Goal: Information Seeking & Learning: Learn about a topic

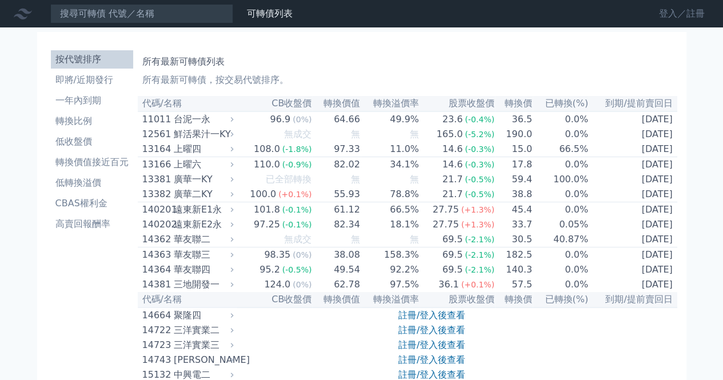
click at [681, 17] on link "登入／註冊" at bounding box center [681, 14] width 64 height 18
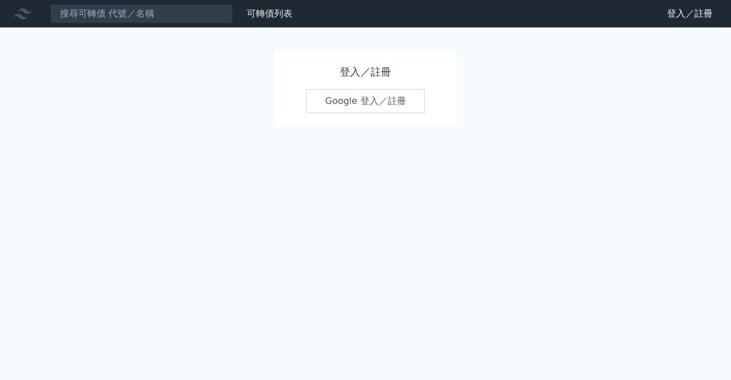
click at [386, 109] on link "Google 登入／註冊" at bounding box center [365, 101] width 119 height 24
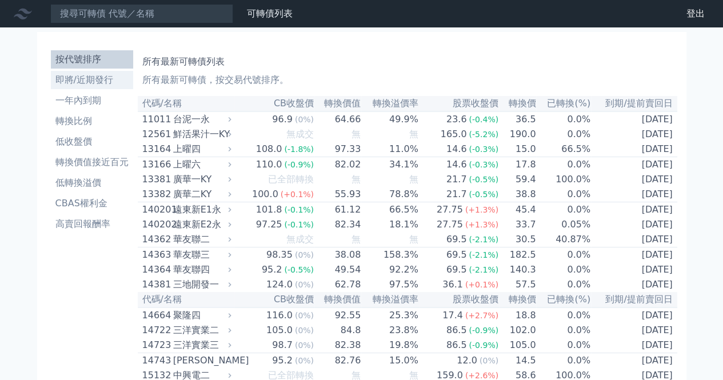
click at [91, 79] on li "即將/近期發行" at bounding box center [92, 80] width 82 height 14
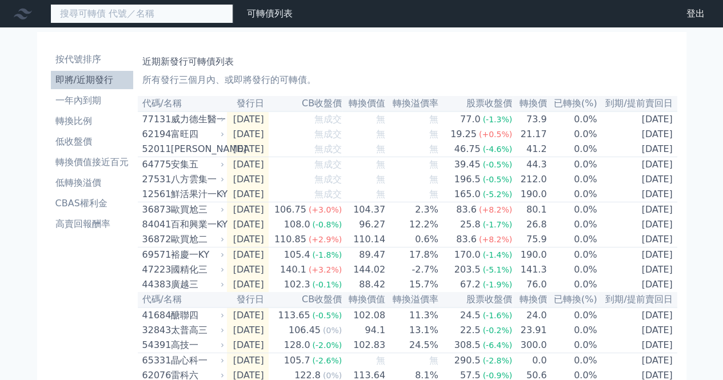
click at [77, 14] on input at bounding box center [141, 13] width 183 height 19
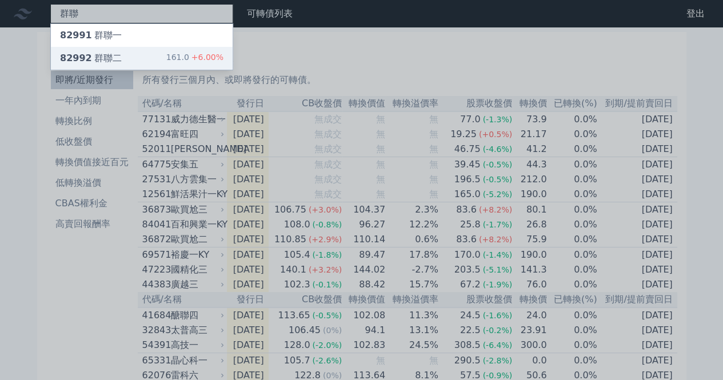
type input "群聯"
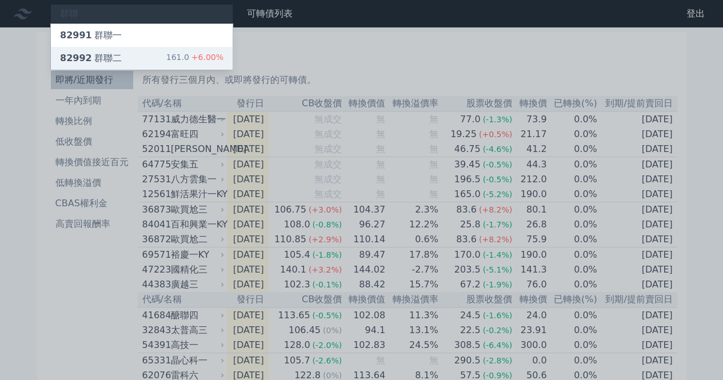
click at [115, 61] on div "82992 群聯二" at bounding box center [91, 58] width 62 height 14
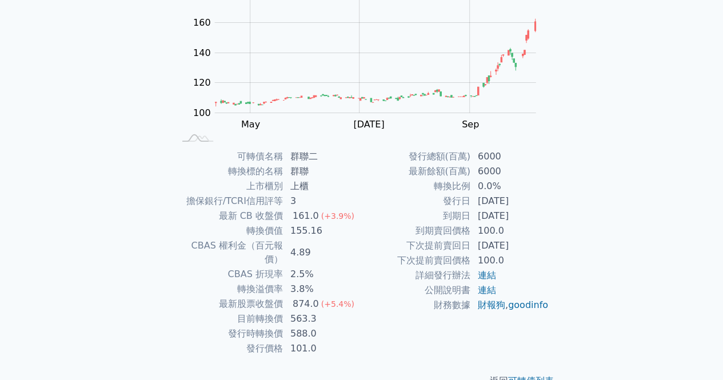
scroll to position [149, 0]
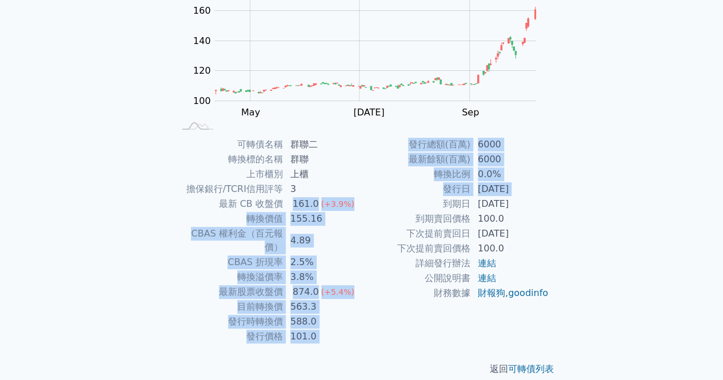
drag, startPoint x: 359, startPoint y: 201, endPoint x: 295, endPoint y: 198, distance: 64.6
click at [295, 198] on div "可轉債名稱 群聯二 轉換標的名稱 群聯 上市櫃別 上櫃 擔保銀行/TCRI信用評等 3 最新 CB 收盤價 161.0 (+3.9%) 轉換價值 155.16…" at bounding box center [362, 240] width 402 height 207
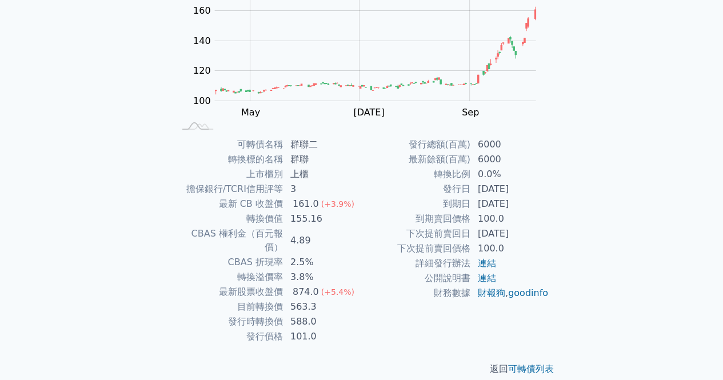
click at [398, 266] on td "詳細發行辦法" at bounding box center [416, 263] width 109 height 15
drag, startPoint x: 310, startPoint y: 260, endPoint x: 290, endPoint y: 263, distance: 19.6
click at [288, 270] on td "3.8%" at bounding box center [322, 277] width 78 height 15
click at [387, 254] on td "下次提前賣回價格" at bounding box center [416, 248] width 109 height 15
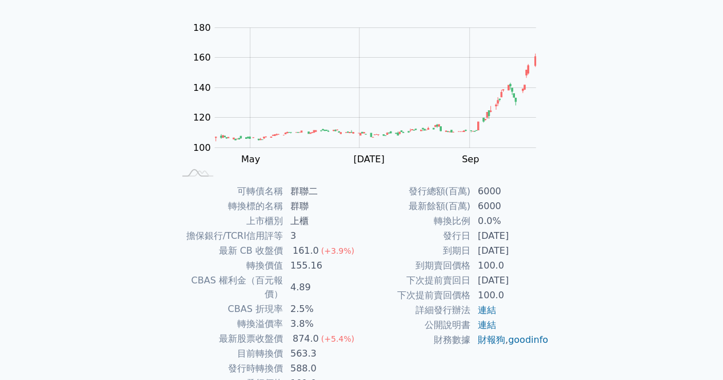
scroll to position [91, 0]
